Goal: Information Seeking & Learning: Learn about a topic

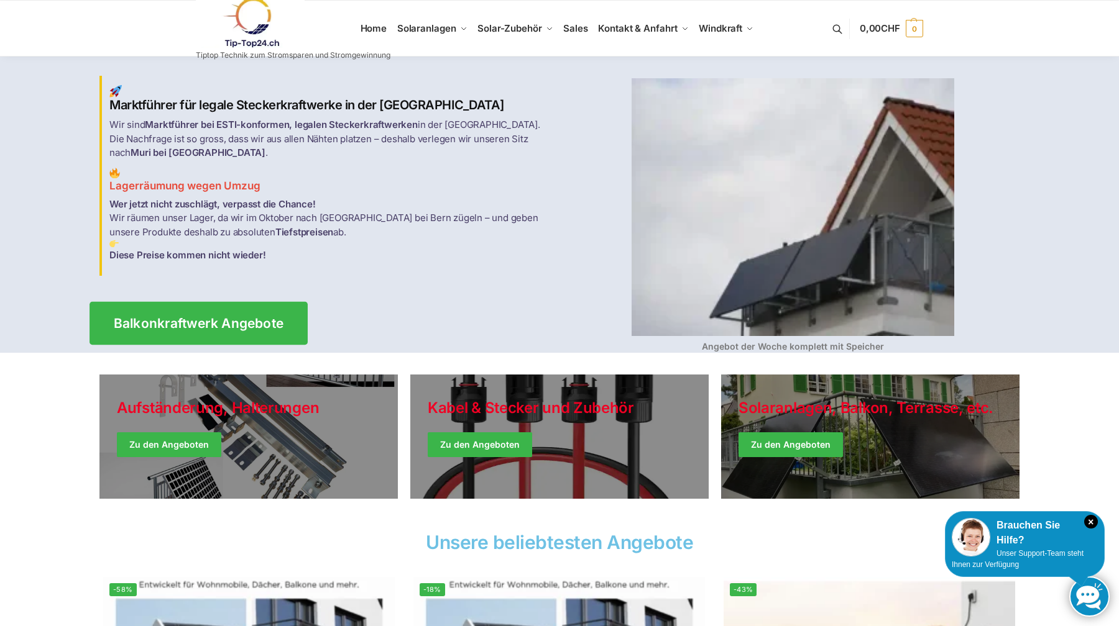
click at [196, 317] on span "Balkonkraftwerk Angebote" at bounding box center [199, 323] width 170 height 13
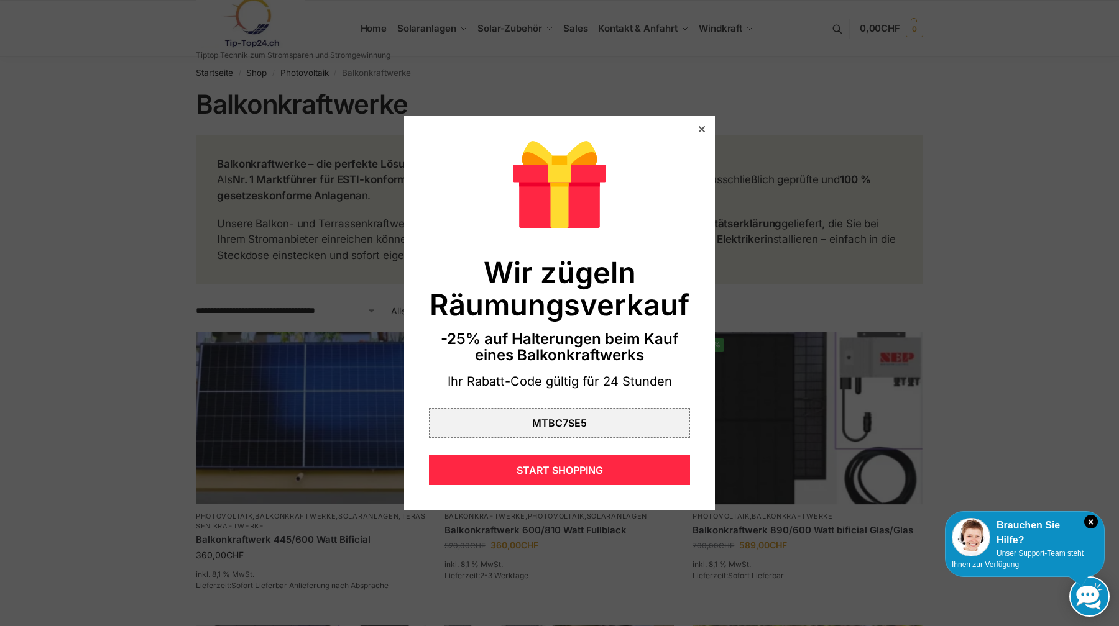
click at [702, 130] on icon at bounding box center [701, 129] width 6 height 6
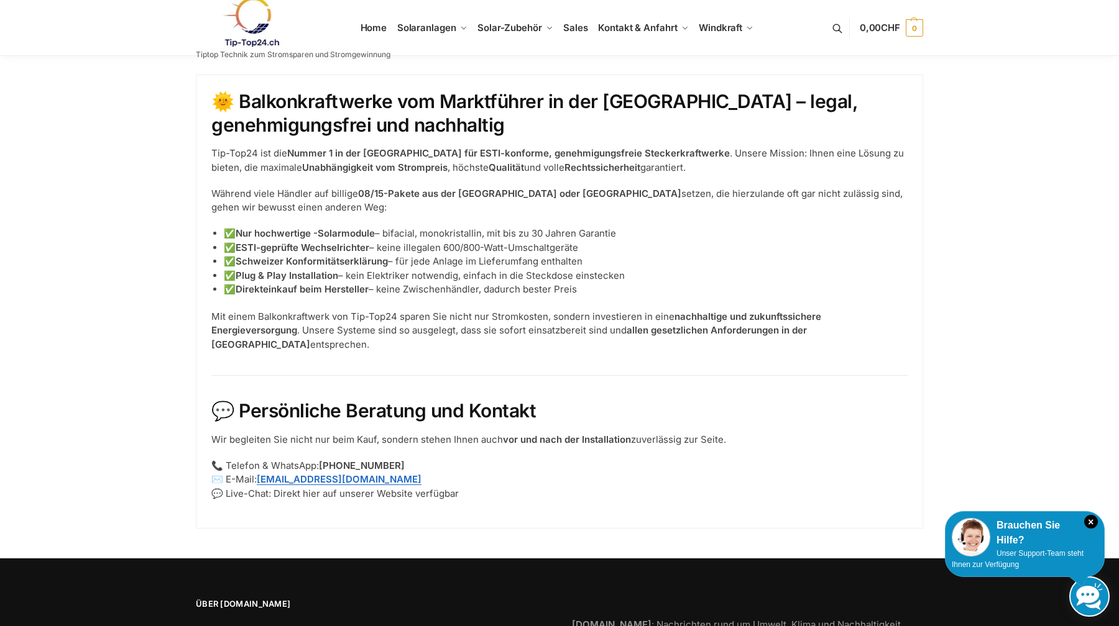
scroll to position [1500, 0]
click at [306, 479] on link "support@tip-top24.ch" at bounding box center [339, 479] width 165 height 12
click at [273, 477] on link "support@tip-top24.ch" at bounding box center [339, 479] width 165 height 12
click at [273, 477] on link "[EMAIL_ADDRESS][DOMAIN_NAME]" at bounding box center [339, 479] width 165 height 12
click at [273, 477] on link "support@tip-top24.ch" at bounding box center [339, 479] width 165 height 12
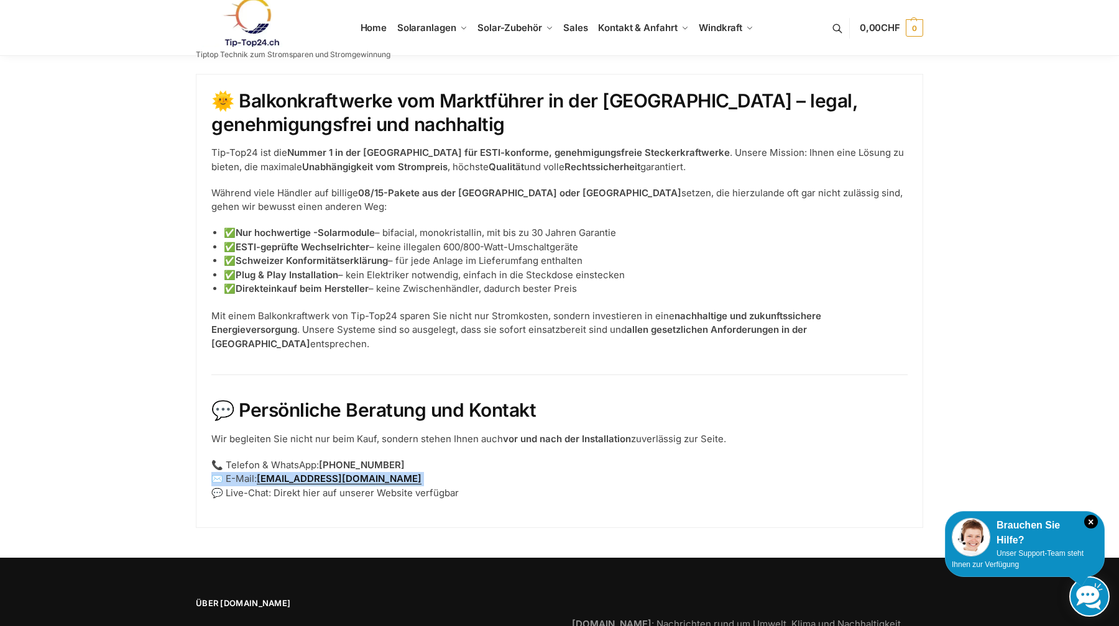
click at [271, 477] on link "support@tip-top24.ch" at bounding box center [339, 479] width 165 height 12
drag, startPoint x: 271, startPoint y: 477, endPoint x: 349, endPoint y: 479, distance: 77.7
click at [349, 479] on link "support@tip-top24.ch" at bounding box center [339, 479] width 165 height 12
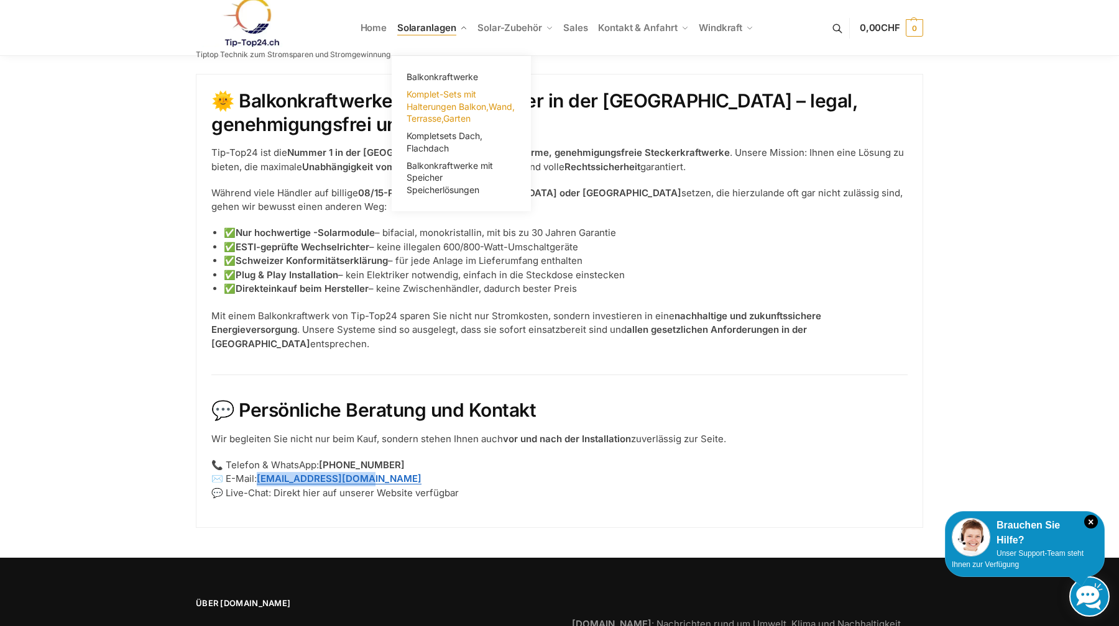
click at [449, 108] on span "Komplet-Sets mit Halterungen Balkon,Wand, Terrasse,Garten" at bounding box center [460, 106] width 108 height 35
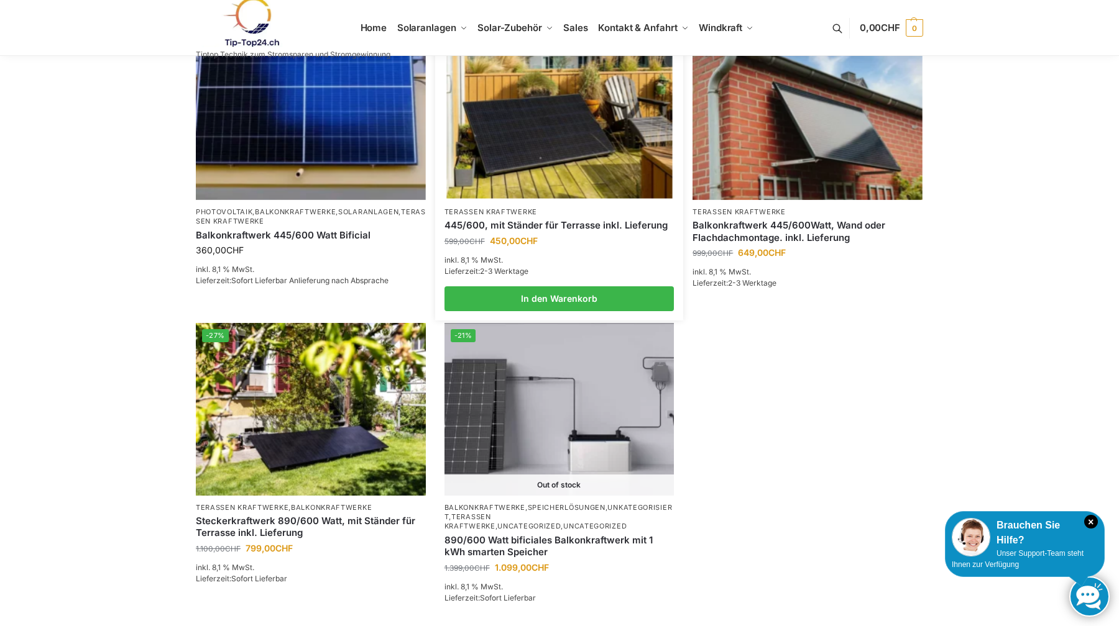
scroll to position [237, 0]
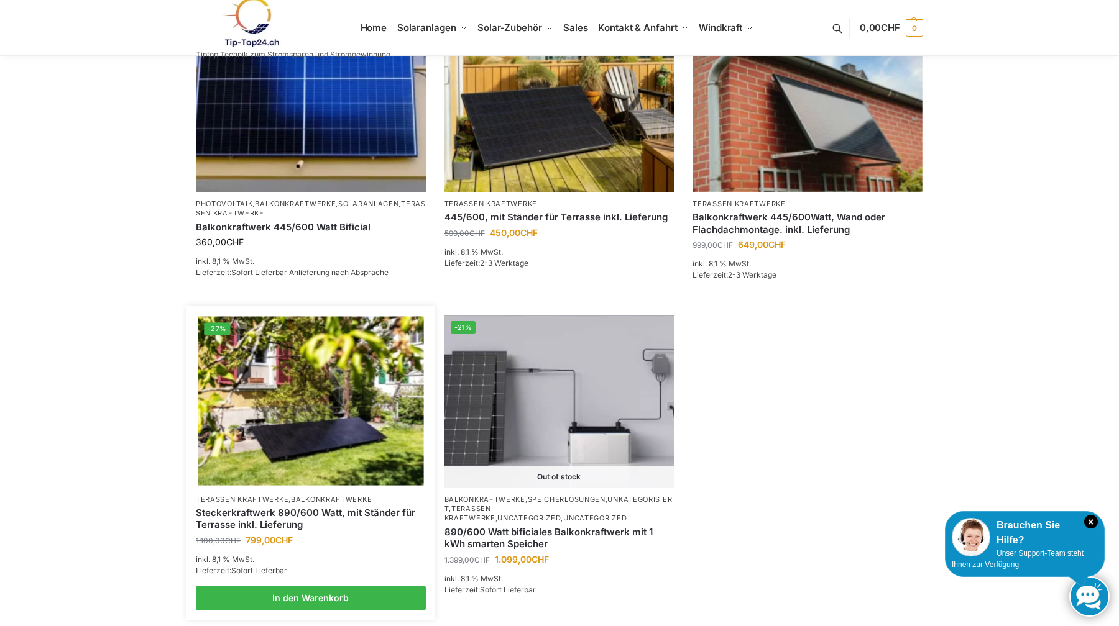
click at [313, 418] on img at bounding box center [311, 401] width 226 height 169
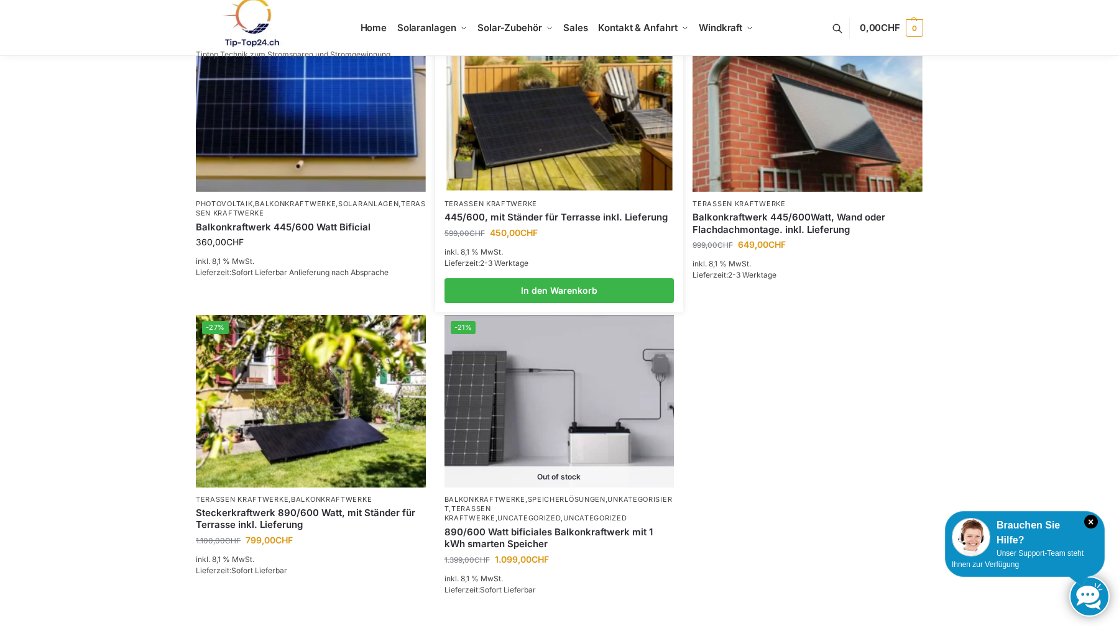
click at [556, 121] on img at bounding box center [559, 105] width 226 height 169
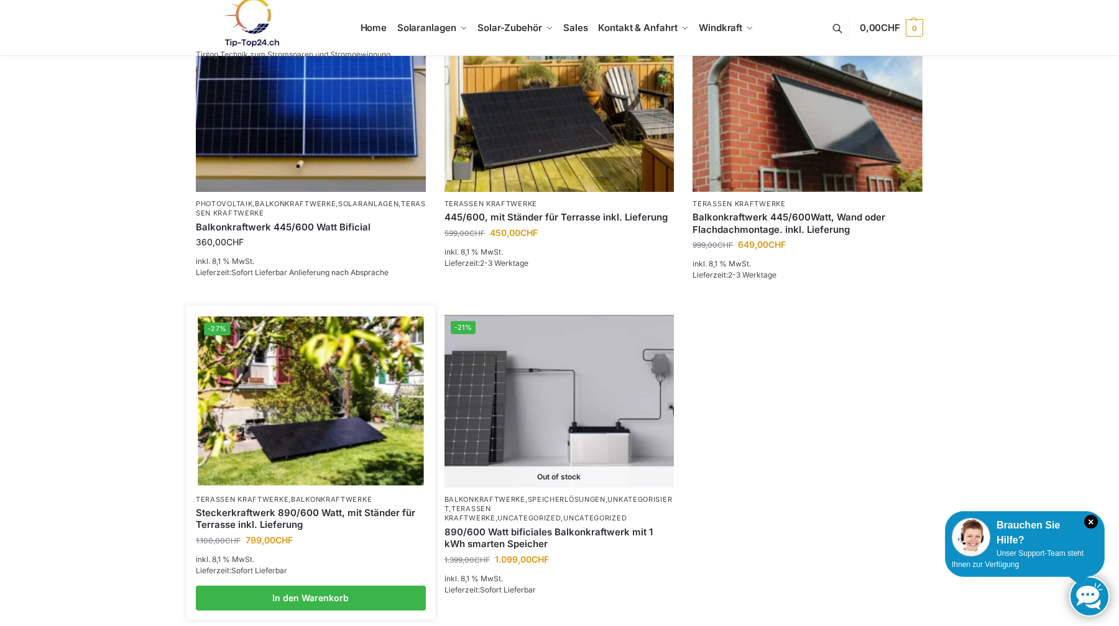
click at [281, 405] on img at bounding box center [311, 401] width 226 height 169
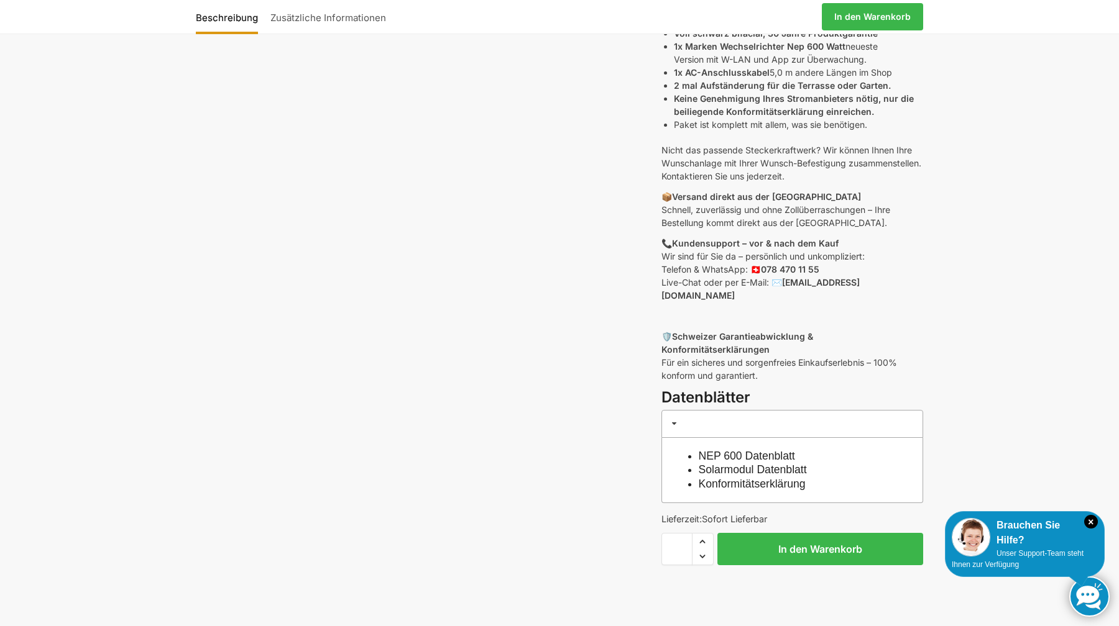
scroll to position [349, 0]
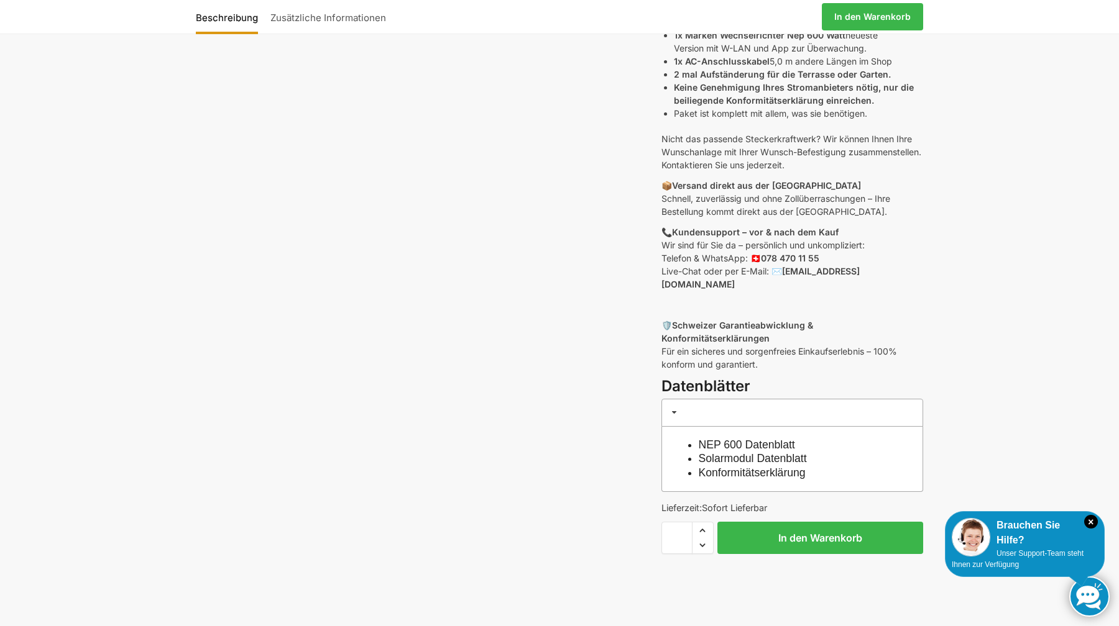
click at [776, 452] on link "Solarmodul Datenblatt" at bounding box center [752, 458] width 108 height 12
